Goal: Check status: Check status

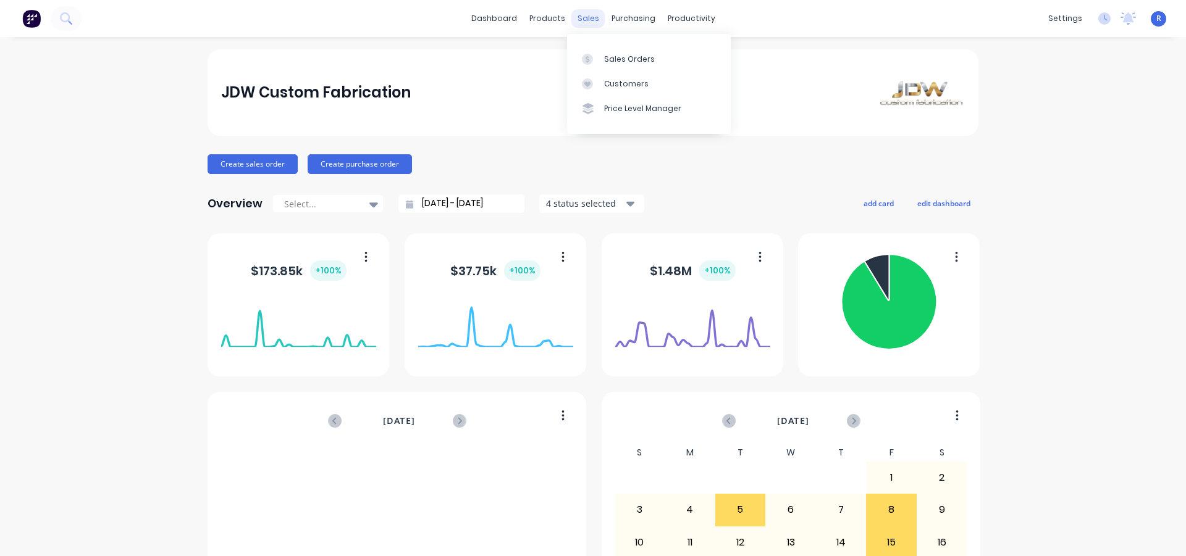
click at [585, 22] on div "sales" at bounding box center [588, 18] width 34 height 19
click at [620, 54] on div "Sales Orders" at bounding box center [629, 59] width 51 height 11
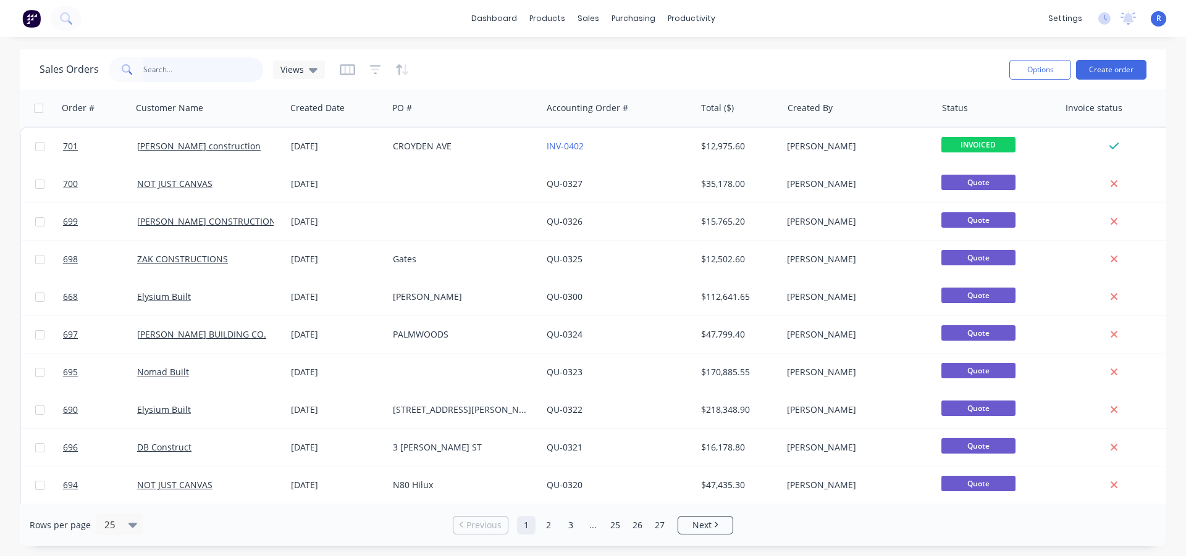
click at [238, 67] on input "text" at bounding box center [203, 69] width 120 height 25
type input "QUAIL"
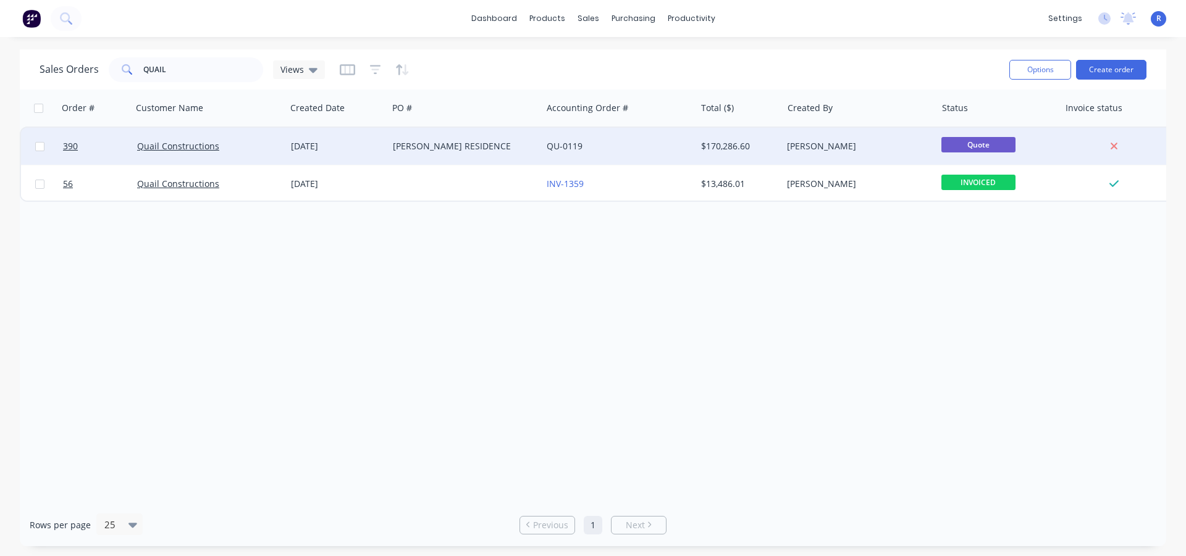
click at [508, 143] on div "[PERSON_NAME] RESIDENCE" at bounding box center [461, 146] width 137 height 12
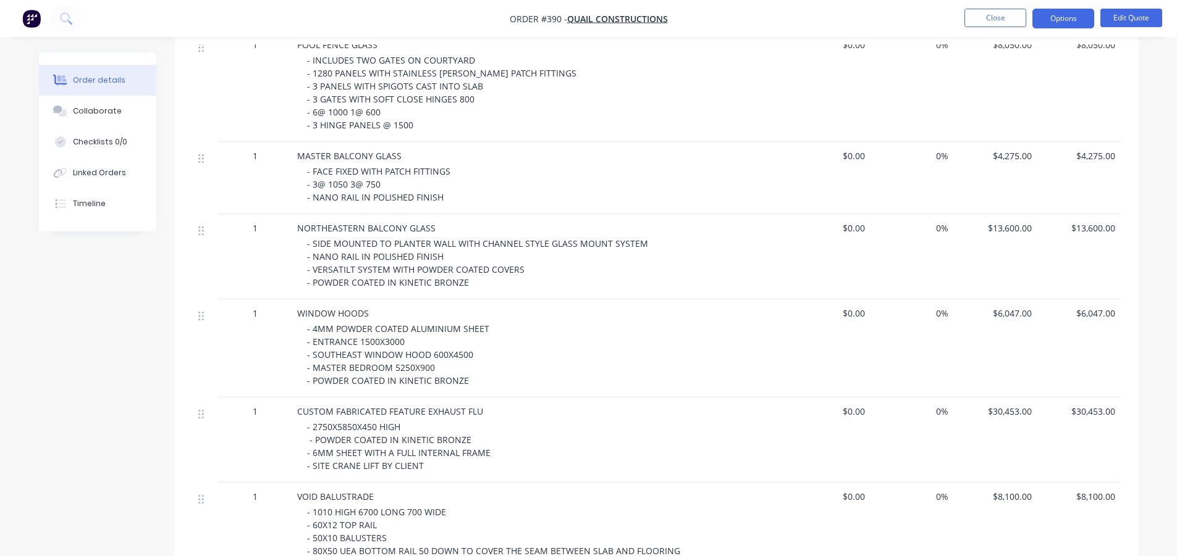
scroll to position [1112, 0]
